Goal: Communication & Community: Answer question/provide support

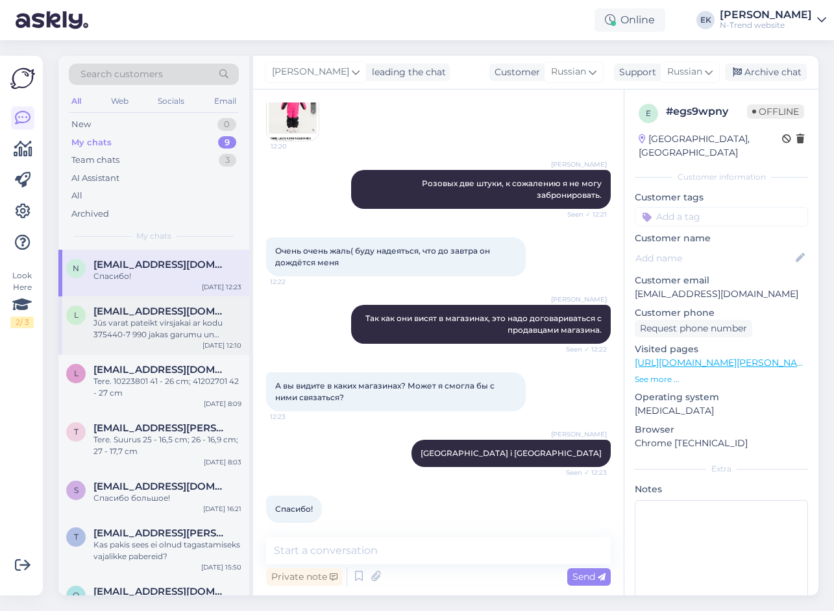
click at [158, 331] on div "Jūs varat pateikt virsjakai ar kodu 375440-7 990 jakas garumu un piedurknes gar…" at bounding box center [167, 328] width 148 height 23
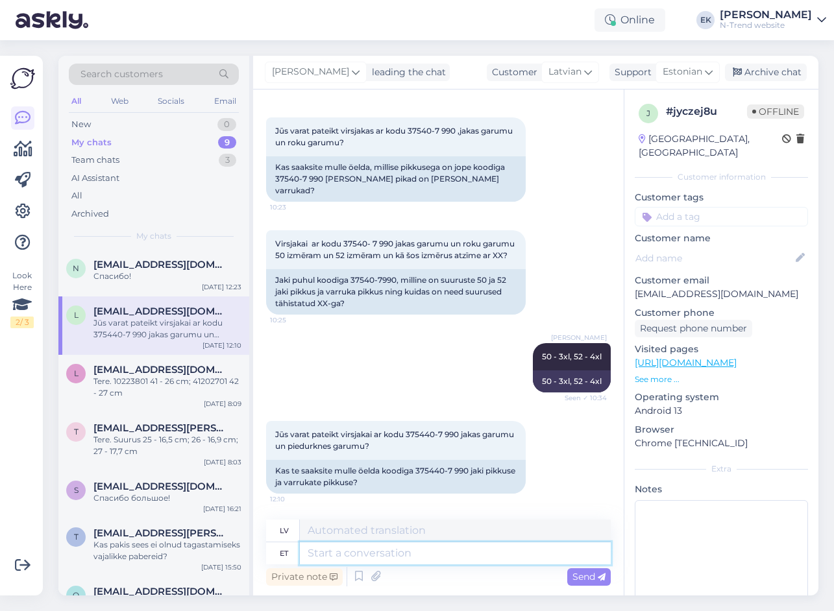
click at [360, 552] on textarea at bounding box center [455, 553] width 311 height 22
paste textarea "Suurus 50 varrukas õla õmblusest 67cm ja alt 50,5cm ja üldpikkus eest 83cm ja t…"
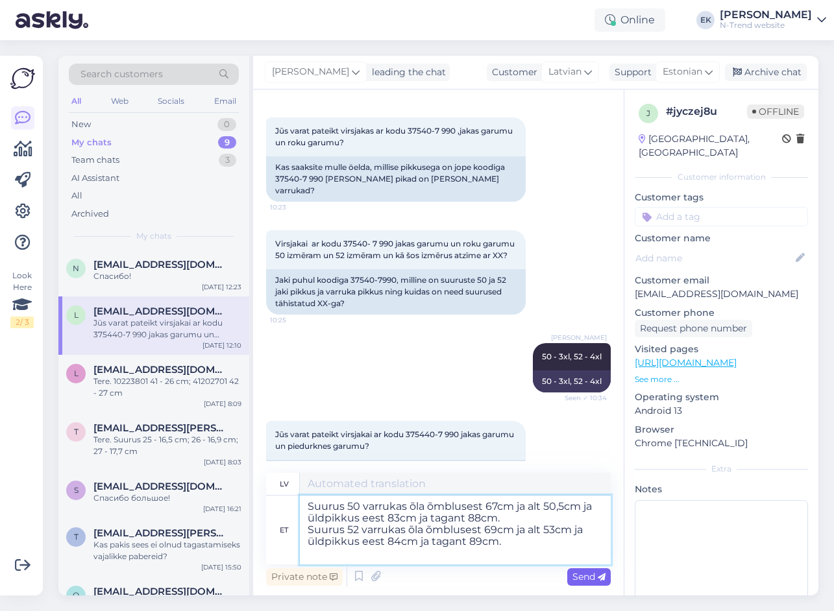
type textarea "Suurus 50 varrukas õla õmblusest 67cm ja alt 50,5cm ja üldpikkus eest 83cm ja t…"
type textarea "50. izmēra piedurkne no plecu [PERSON_NAME] 67 cm, apakšmalā 50,5 cm, kopējais …"
click at [583, 574] on span "Send" at bounding box center [588, 577] width 33 height 12
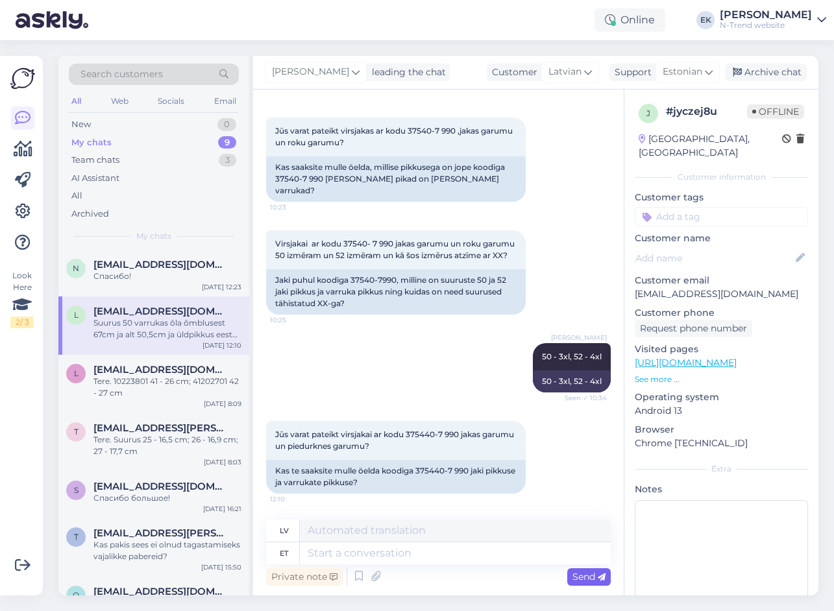
scroll to position [587, 0]
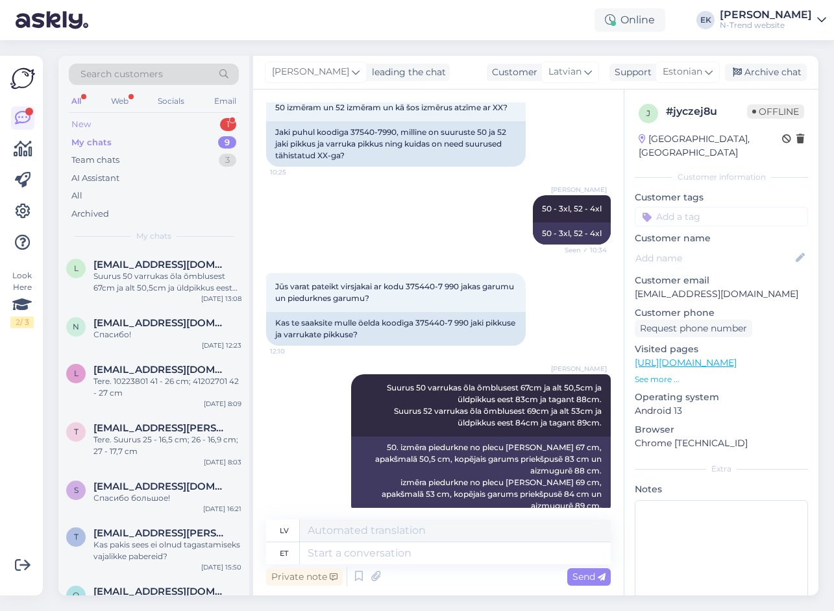
click at [96, 126] on div "New 1" at bounding box center [154, 124] width 170 height 18
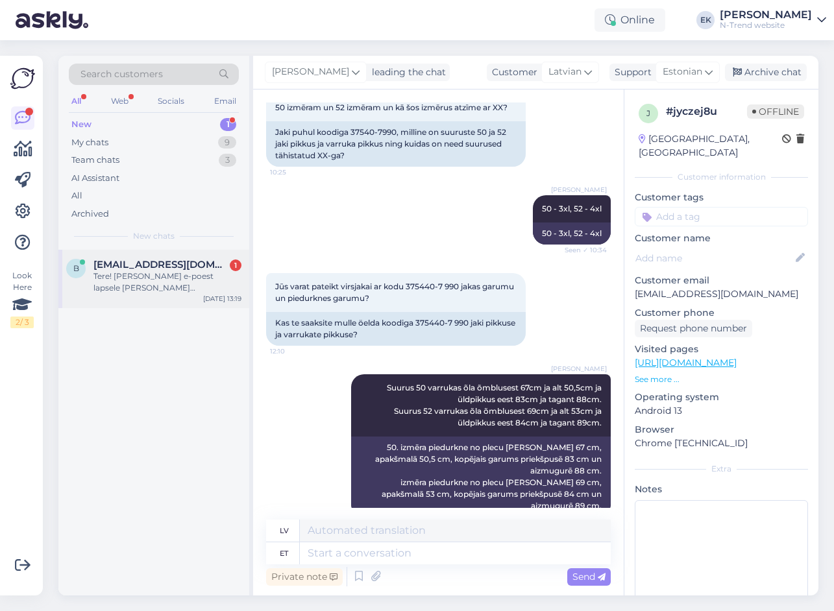
click at [156, 280] on div "Tere! [PERSON_NAME] e-poest lapsele [PERSON_NAME] [PERSON_NAME] voodriga kummik…" at bounding box center [167, 282] width 148 height 23
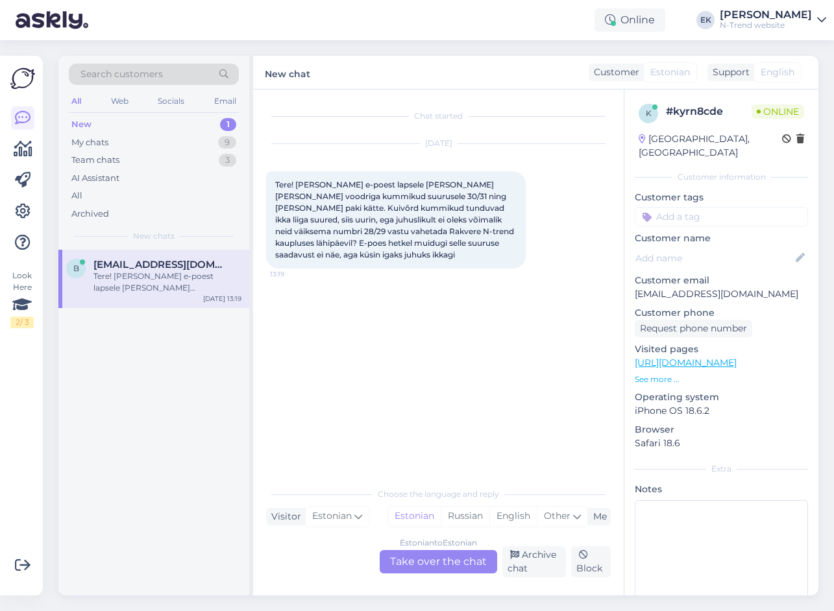
scroll to position [0, 0]
click at [419, 557] on div "Estonian to Estonian Take over the chat" at bounding box center [437, 561] width 117 height 23
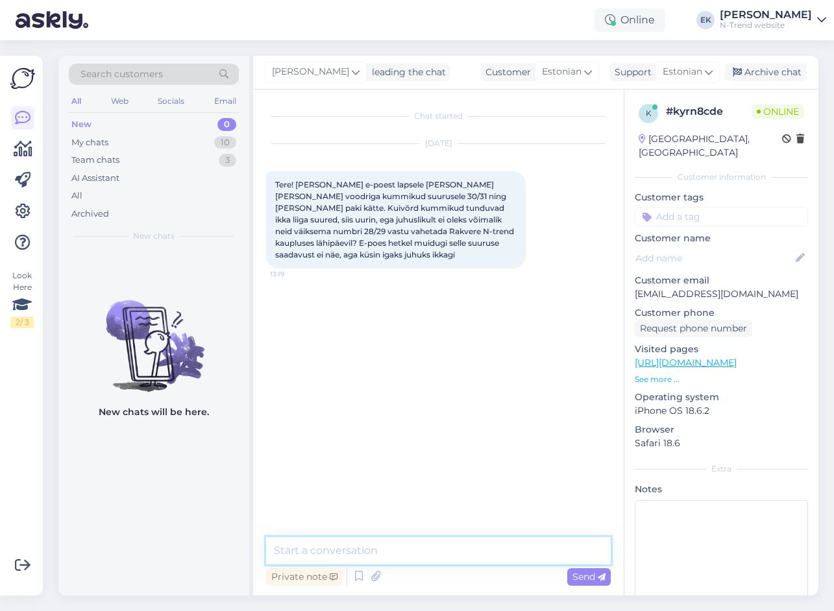
click at [361, 552] on textarea at bounding box center [438, 550] width 344 height 27
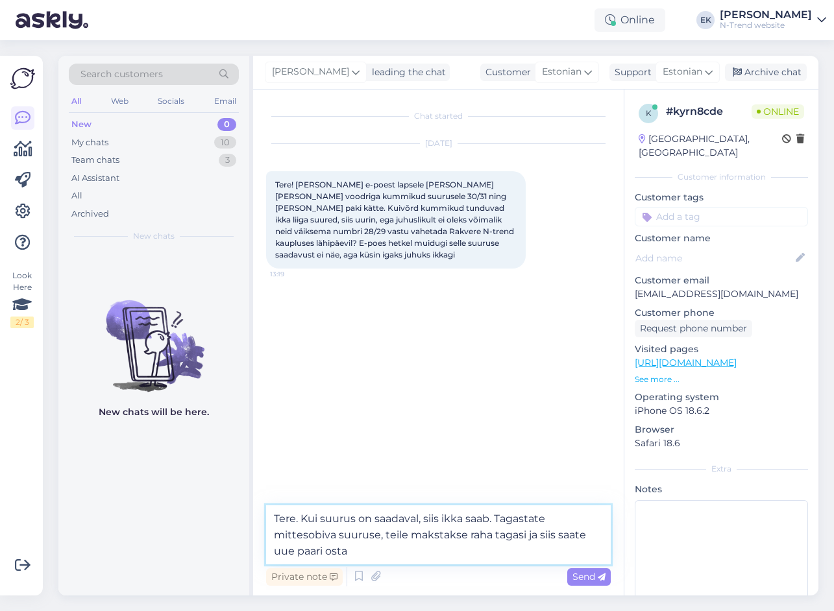
type textarea "Tere. Kui suurus on saadaval, siis ikka saab. Tagastate mittesobiva suuruse, te…"
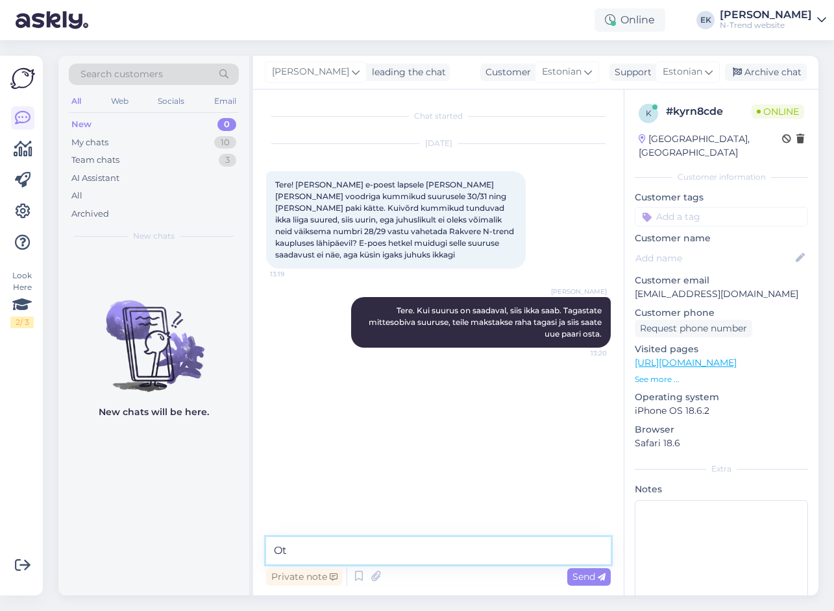
type textarea "O"
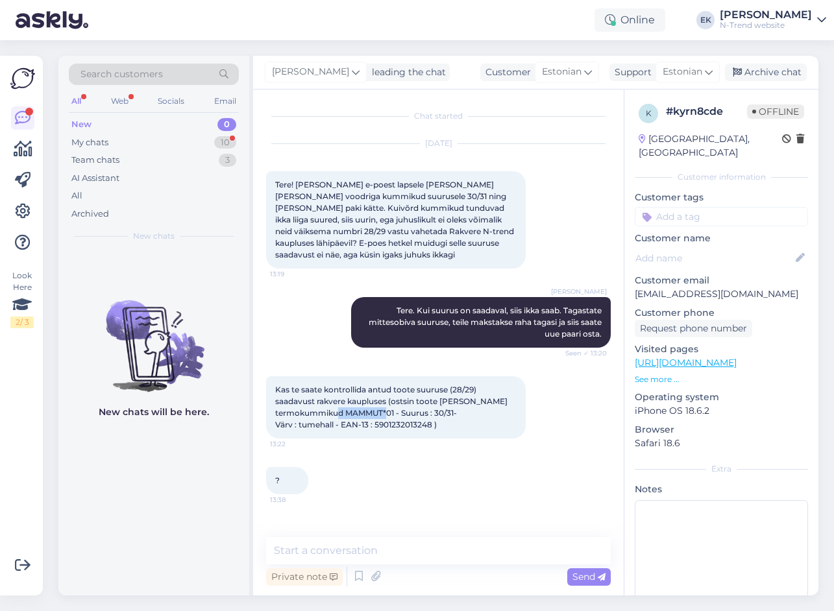
drag, startPoint x: 344, startPoint y: 413, endPoint x: 395, endPoint y: 412, distance: 50.6
click at [395, 412] on span "Kas te saate kontrollida antud toote suuruse (28/29) saadavust rakvere kaupluse…" at bounding box center [392, 407] width 234 height 45
copy span "MAMMUT*01"
click at [338, 555] on textarea at bounding box center [438, 550] width 344 height 27
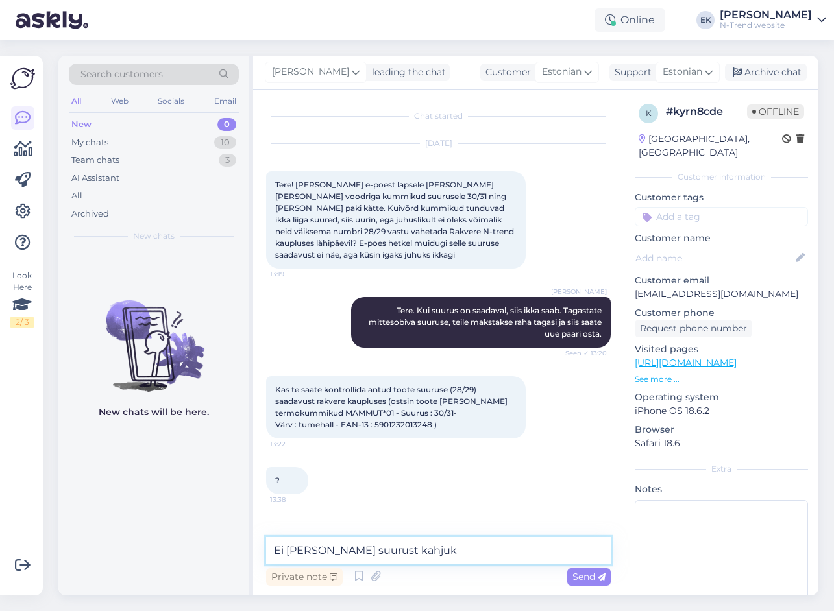
type textarea "Ei [PERSON_NAME] suurust kahjuks"
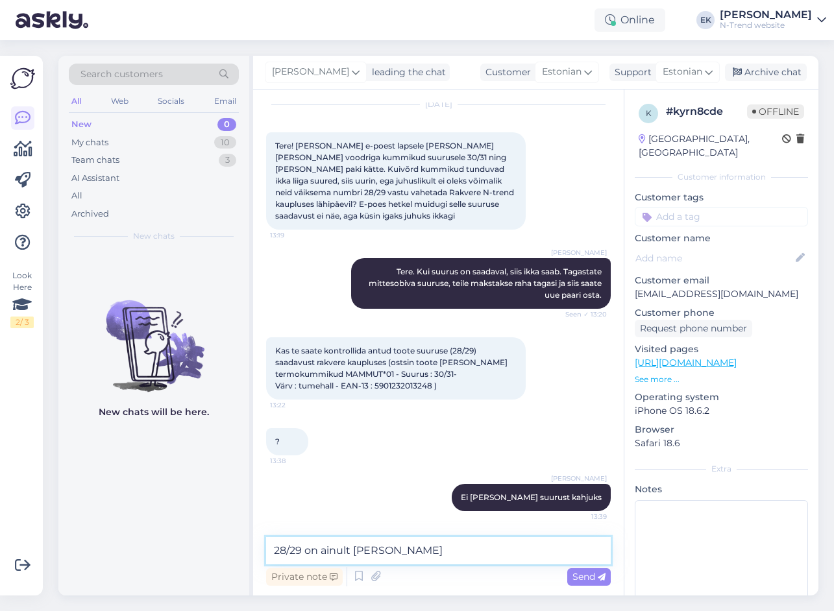
type textarea "28/29 on ainult roosad"
